Goal: Consume media (video, audio)

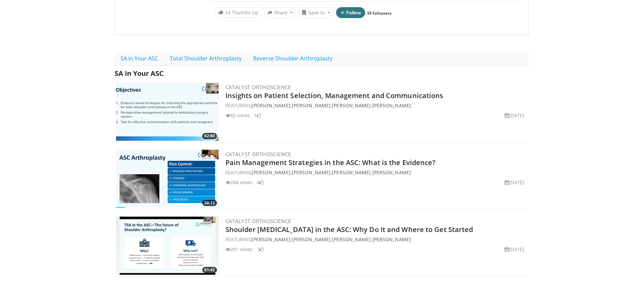
scroll to position [119, 0]
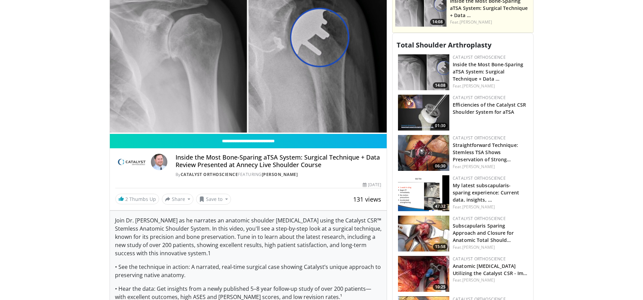
scroll to position [240, 0]
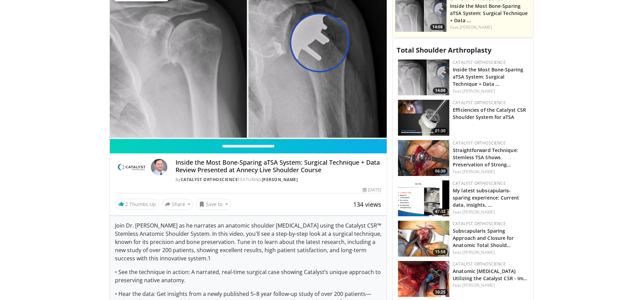
scroll to position [240, 0]
